Goal: Find specific page/section: Find specific page/section

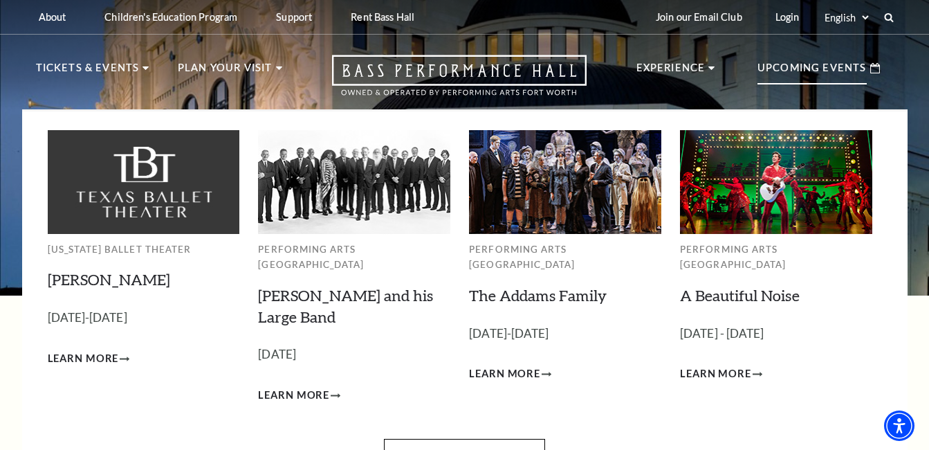
click at [810, 84] on p "Upcoming Events" at bounding box center [812, 72] width 109 height 25
click at [785, 76] on p "Upcoming Events" at bounding box center [812, 72] width 109 height 25
click at [464, 439] on link "View Full Calendar" at bounding box center [464, 458] width 161 height 39
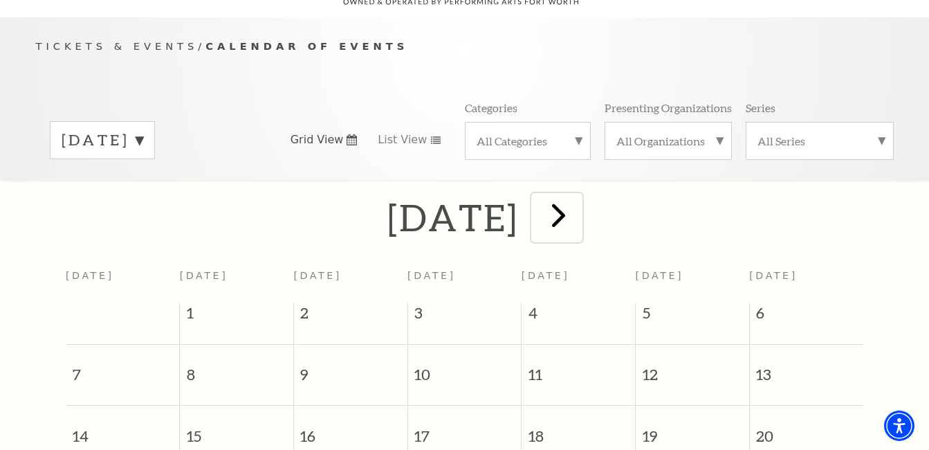
click at [579, 206] on span "next" at bounding box center [558, 214] width 39 height 39
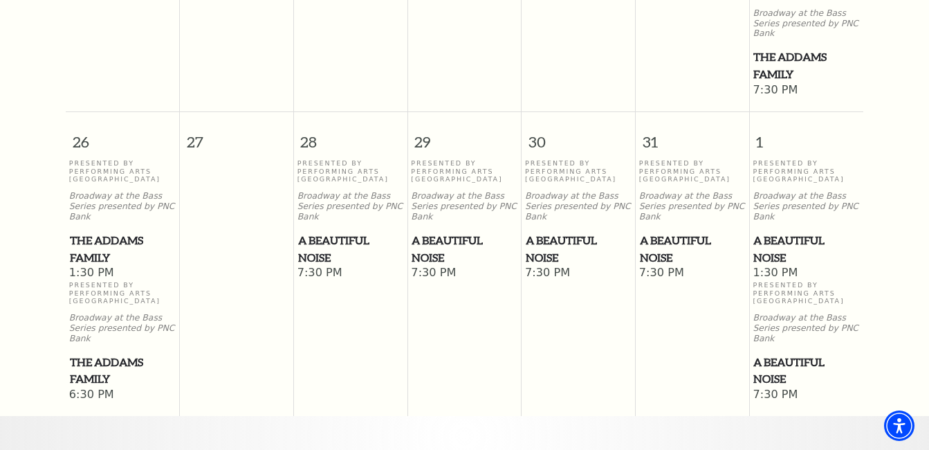
scroll to position [1127, 0]
